Goal: Feedback & Contribution: Contribute content

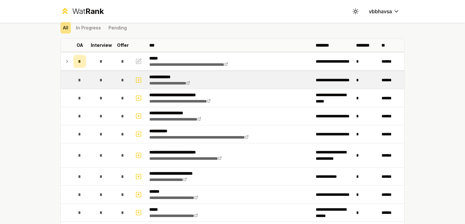
scroll to position [33, 0]
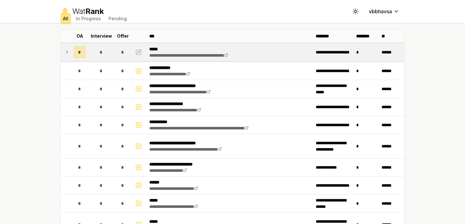
click at [70, 52] on td at bounding box center [66, 52] width 10 height 18
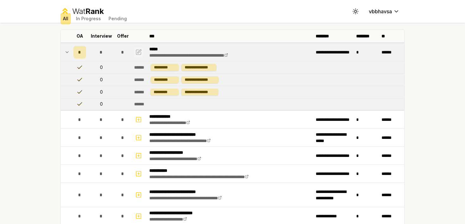
click at [139, 51] on icon "button" at bounding box center [138, 52] width 6 height 8
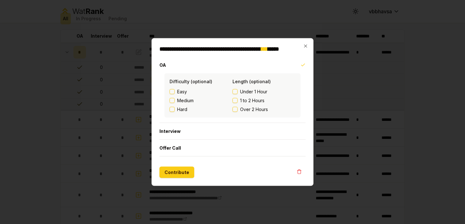
click at [174, 93] on button "Easy" at bounding box center [171, 91] width 5 height 5
click at [235, 92] on button "Under 1 Hour" at bounding box center [234, 91] width 5 height 5
click at [175, 169] on button "Contribute" at bounding box center [176, 172] width 35 height 11
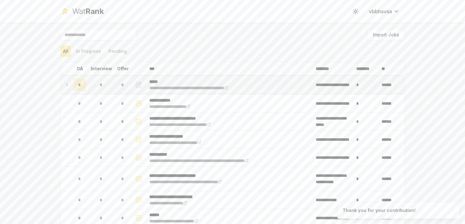
click at [70, 87] on td at bounding box center [66, 85] width 10 height 18
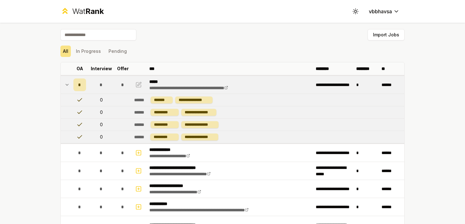
click at [67, 83] on icon at bounding box center [66, 85] width 5 height 8
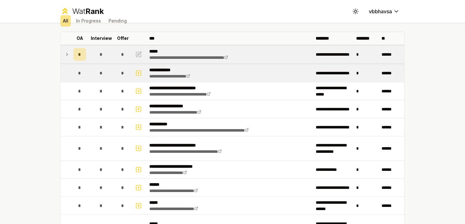
scroll to position [40, 0]
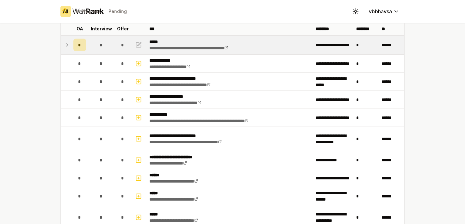
click at [66, 44] on icon at bounding box center [66, 45] width 5 height 8
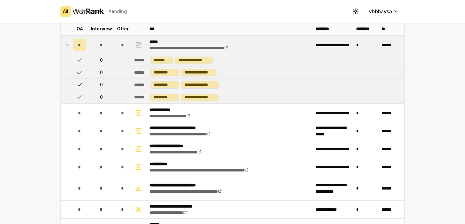
click at [66, 44] on icon at bounding box center [67, 44] width 3 height 1
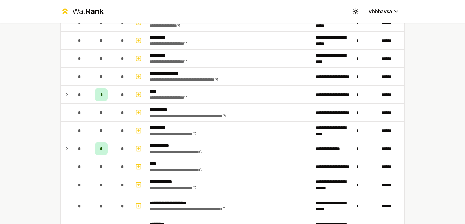
scroll to position [445, 0]
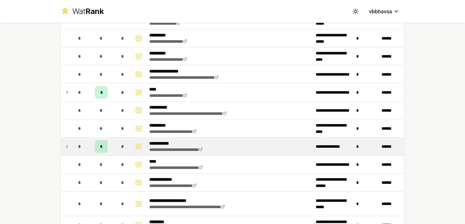
click at [67, 144] on icon at bounding box center [66, 147] width 5 height 8
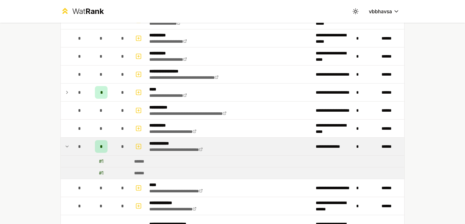
click at [67, 144] on icon at bounding box center [66, 147] width 5 height 8
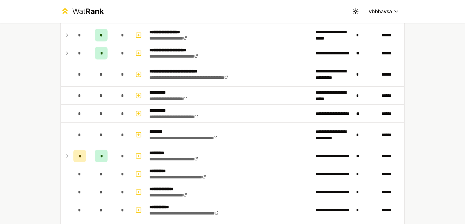
scroll to position [657, 0]
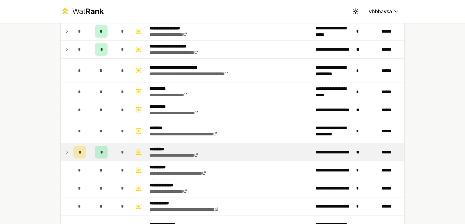
click at [67, 151] on icon at bounding box center [66, 152] width 1 height 3
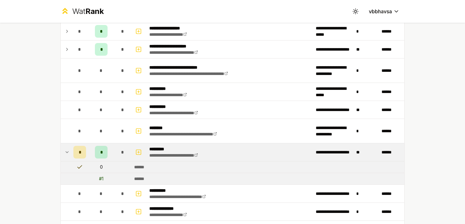
click at [100, 167] on td "0" at bounding box center [101, 166] width 25 height 11
click at [101, 179] on div "# 1" at bounding box center [101, 178] width 4 height 6
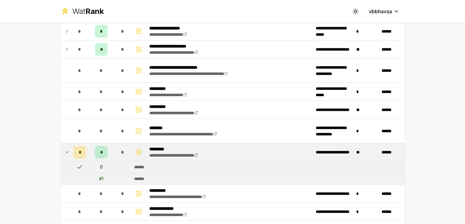
click at [100, 168] on td "0" at bounding box center [101, 166] width 25 height 11
click at [80, 166] on icon at bounding box center [79, 166] width 4 height 3
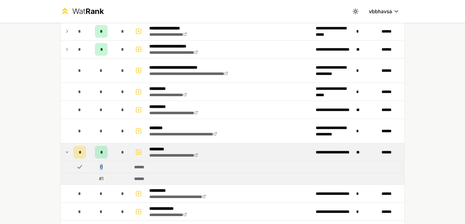
click at [80, 166] on icon at bounding box center [79, 166] width 4 height 3
click at [100, 178] on div "# 1" at bounding box center [101, 178] width 4 height 6
click at [101, 168] on td "0" at bounding box center [101, 166] width 25 height 11
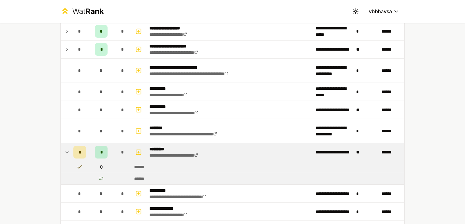
click at [101, 168] on td "0" at bounding box center [101, 166] width 25 height 11
click at [100, 178] on div "# 1" at bounding box center [101, 178] width 4 height 6
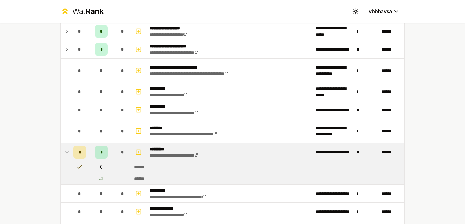
click at [100, 168] on td "0" at bounding box center [101, 166] width 25 height 11
click at [101, 177] on div "# 1" at bounding box center [101, 178] width 4 height 6
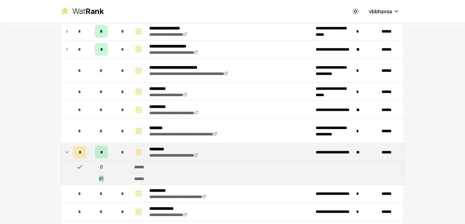
click at [101, 177] on div "# 1" at bounding box center [101, 178] width 4 height 6
click at [102, 168] on td "0" at bounding box center [101, 166] width 25 height 11
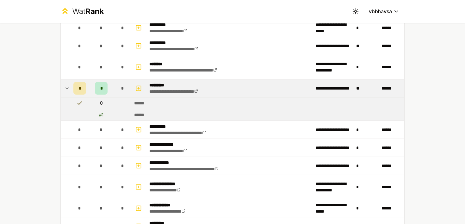
scroll to position [720, 0]
click at [69, 89] on icon at bounding box center [66, 89] width 5 height 8
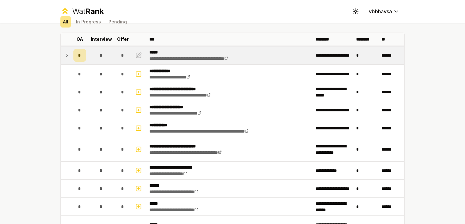
scroll to position [0, 0]
